Goal: Navigation & Orientation: Find specific page/section

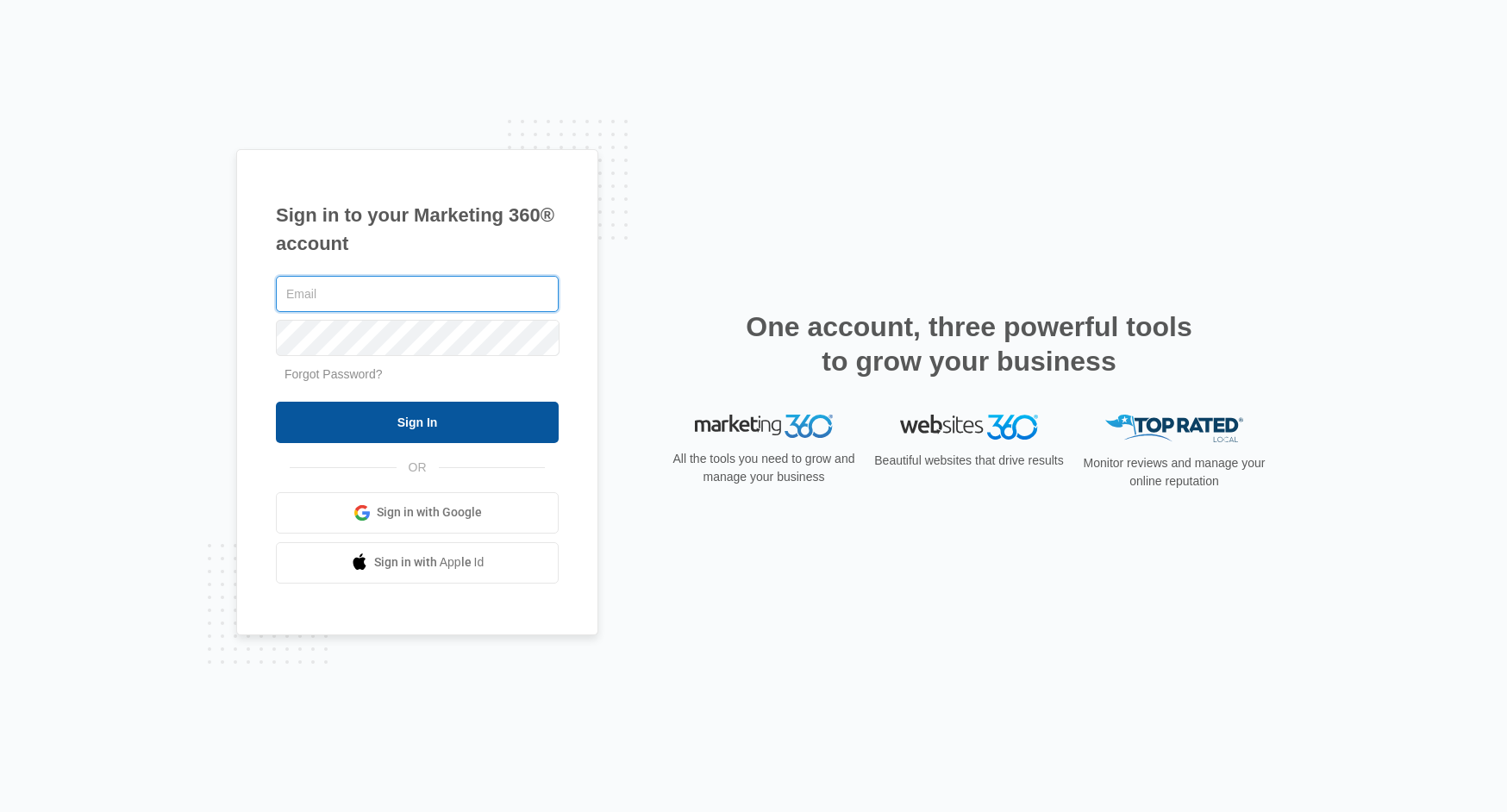
type input "[EMAIL_ADDRESS][DOMAIN_NAME]"
click at [417, 429] on input "Sign In" at bounding box center [418, 422] width 283 height 41
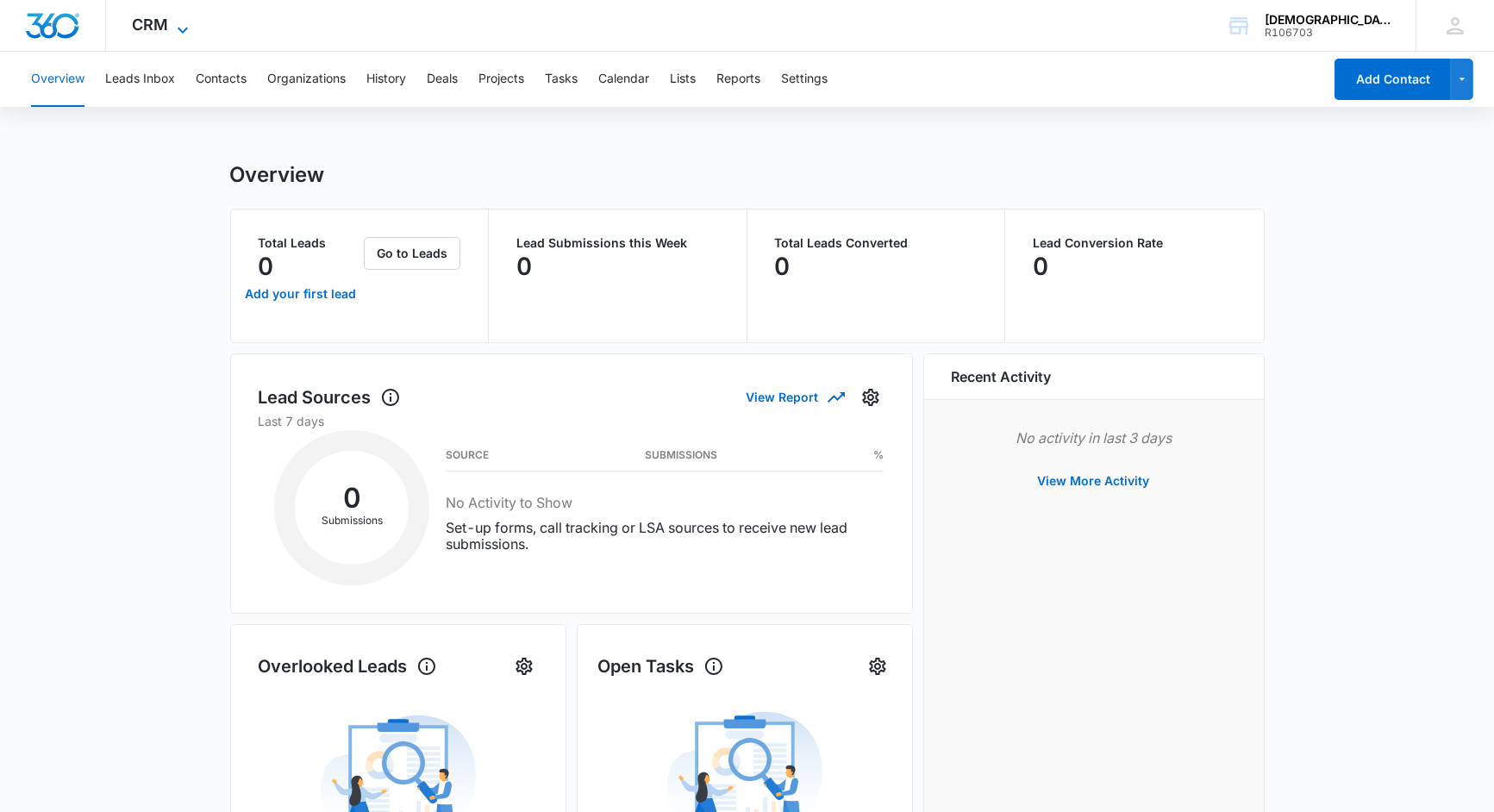
click at [173, 28] on icon at bounding box center [183, 30] width 21 height 21
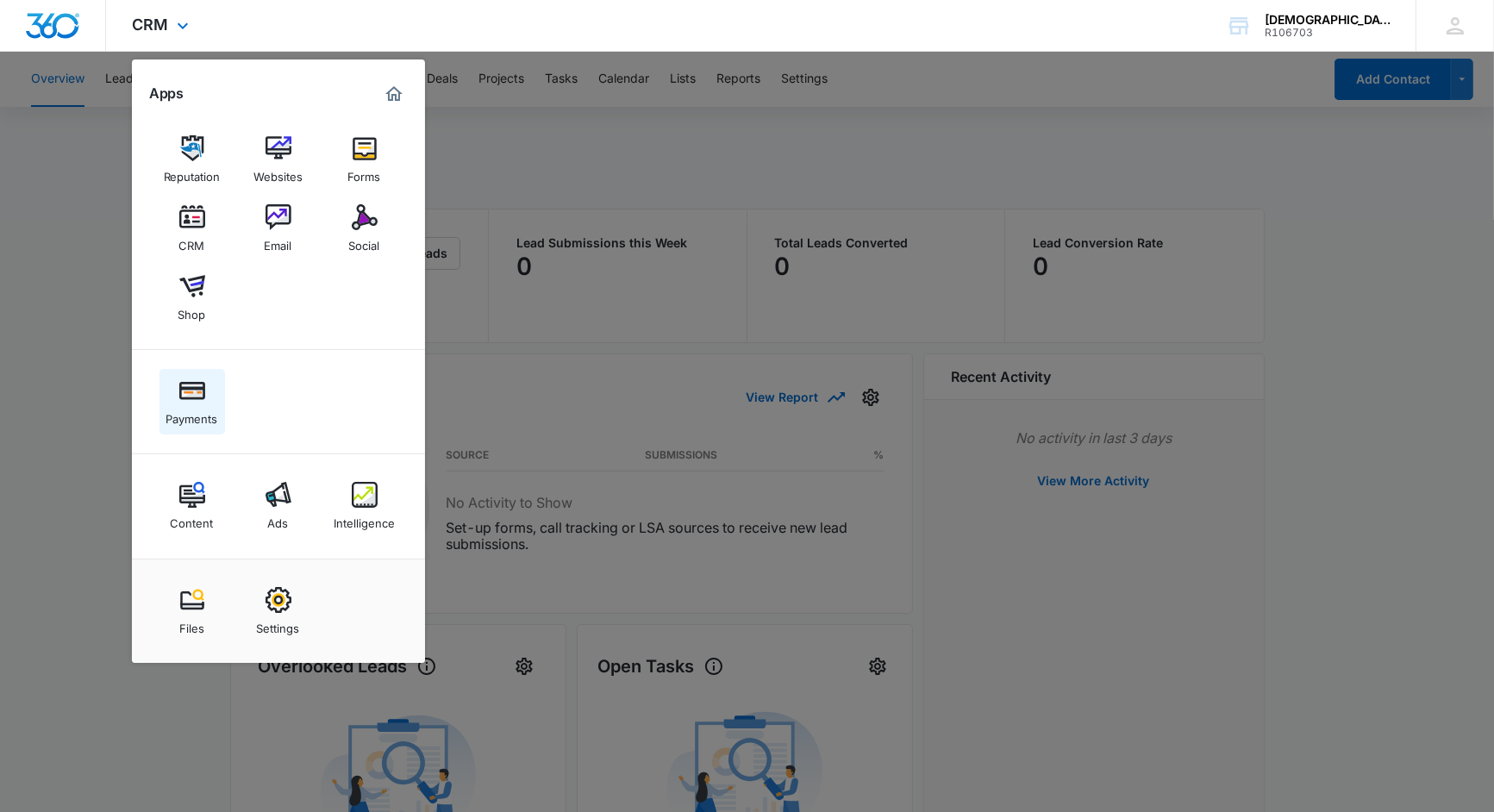
click at [188, 408] on div "Payments" at bounding box center [192, 415] width 51 height 22
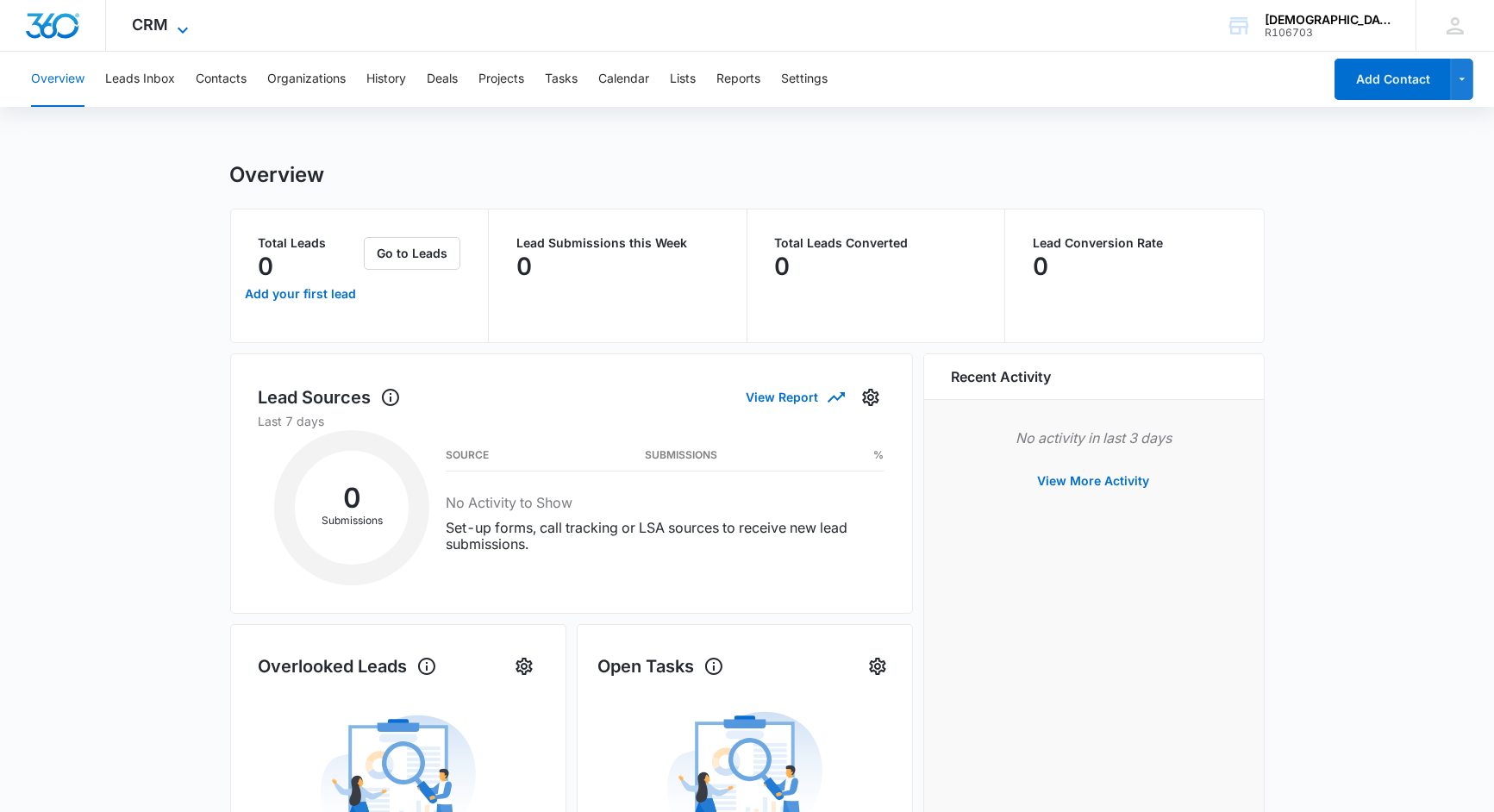
click at [186, 21] on icon at bounding box center [183, 30] width 21 height 21
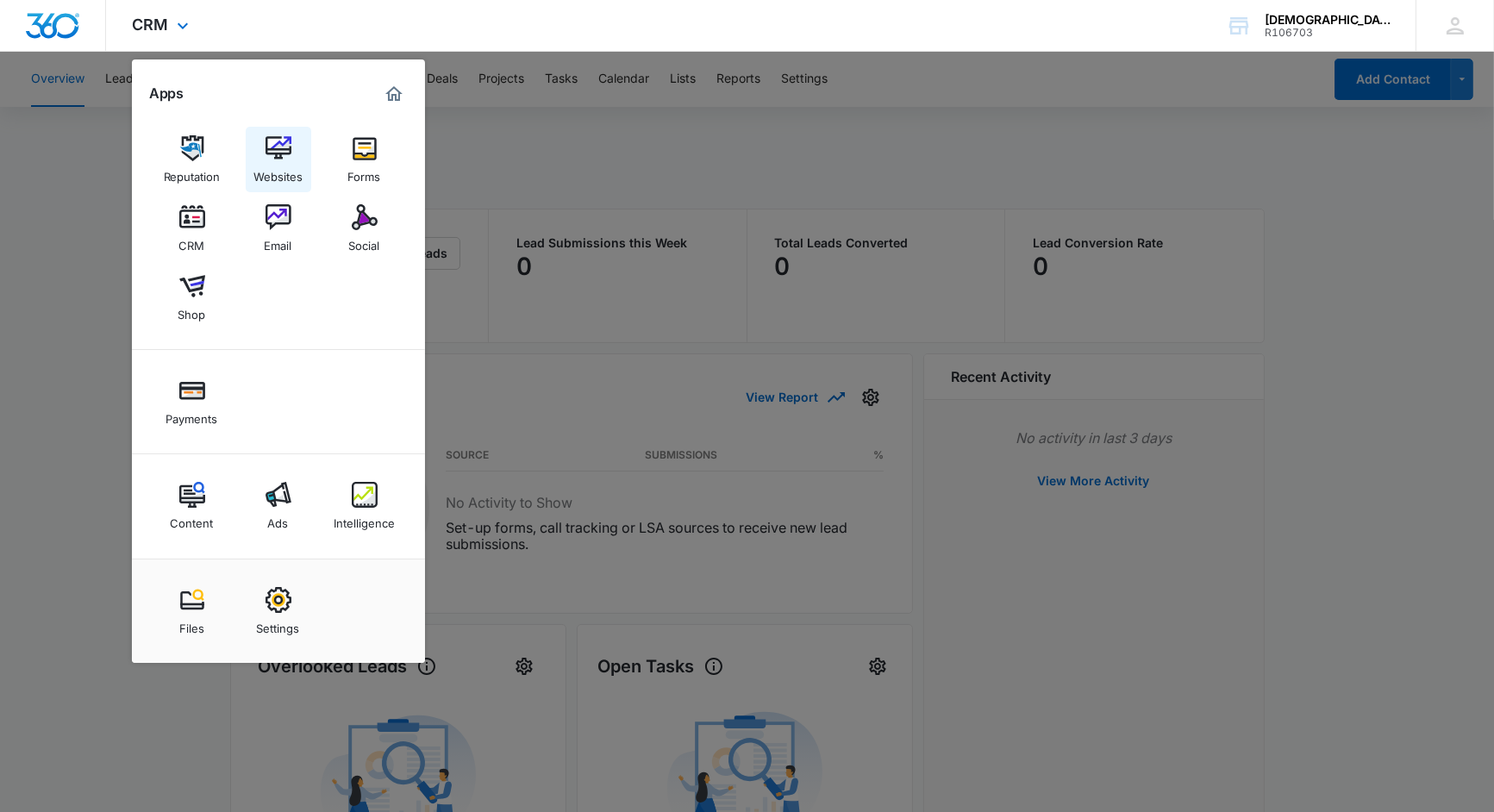
click at [280, 168] on div "Websites" at bounding box center [278, 172] width 50 height 22
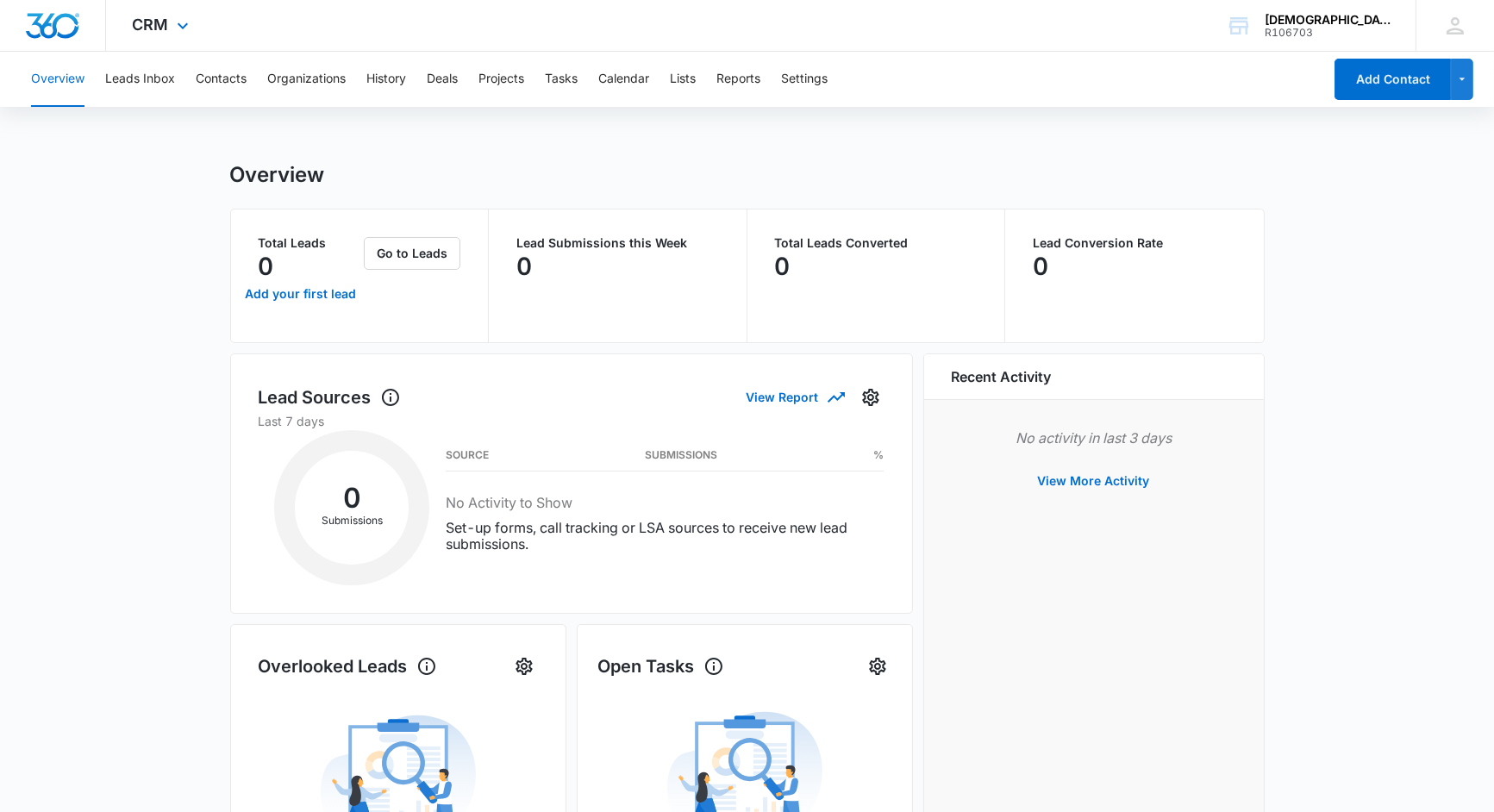
click at [179, 15] on div "CRM Apps Reputation Websites Forms CRM Email Social Shop Payments Content Ads I…" at bounding box center [162, 25] width 113 height 50
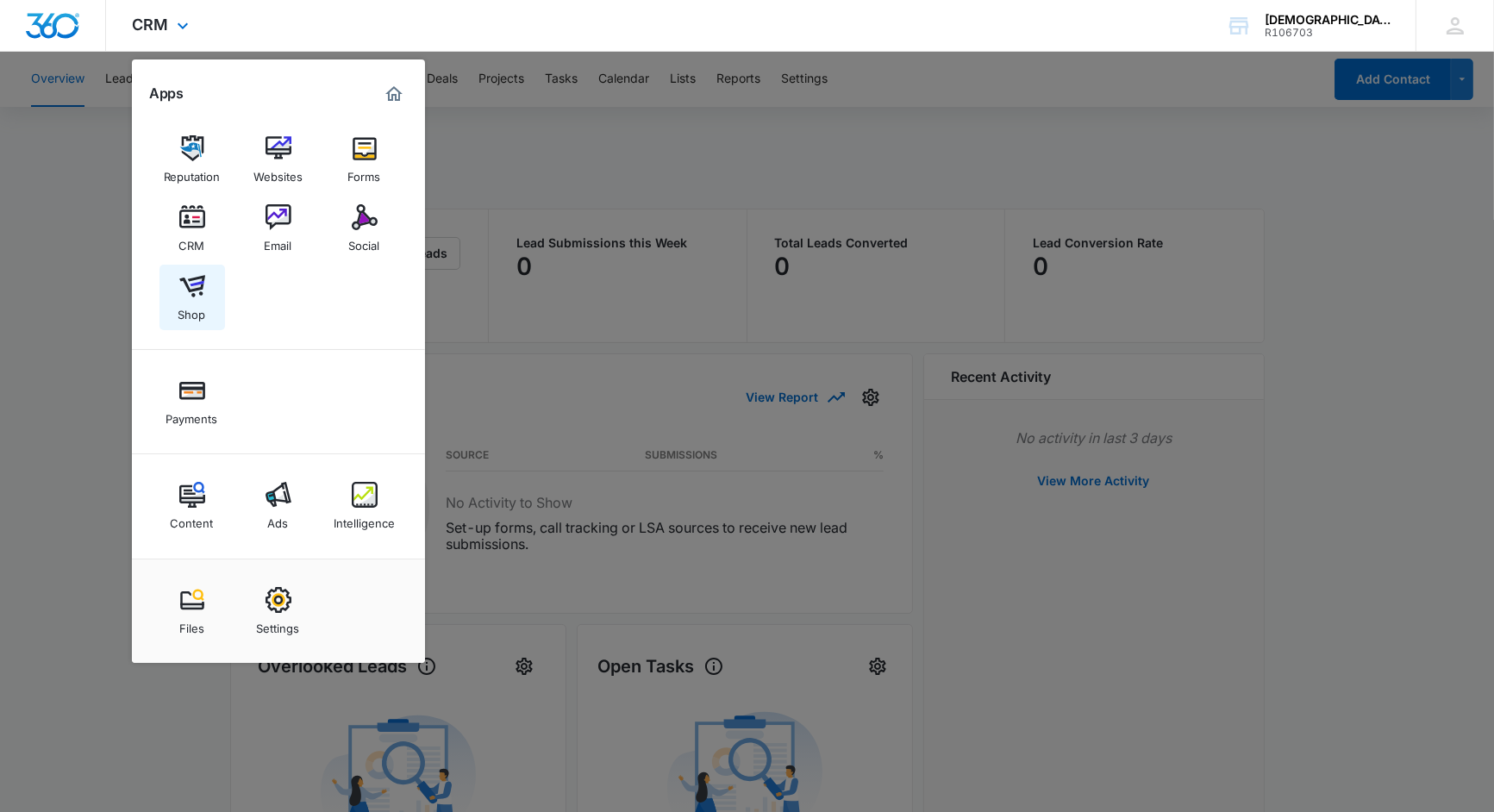
click at [191, 295] on img at bounding box center [192, 286] width 26 height 26
